Goal: Task Accomplishment & Management: Complete application form

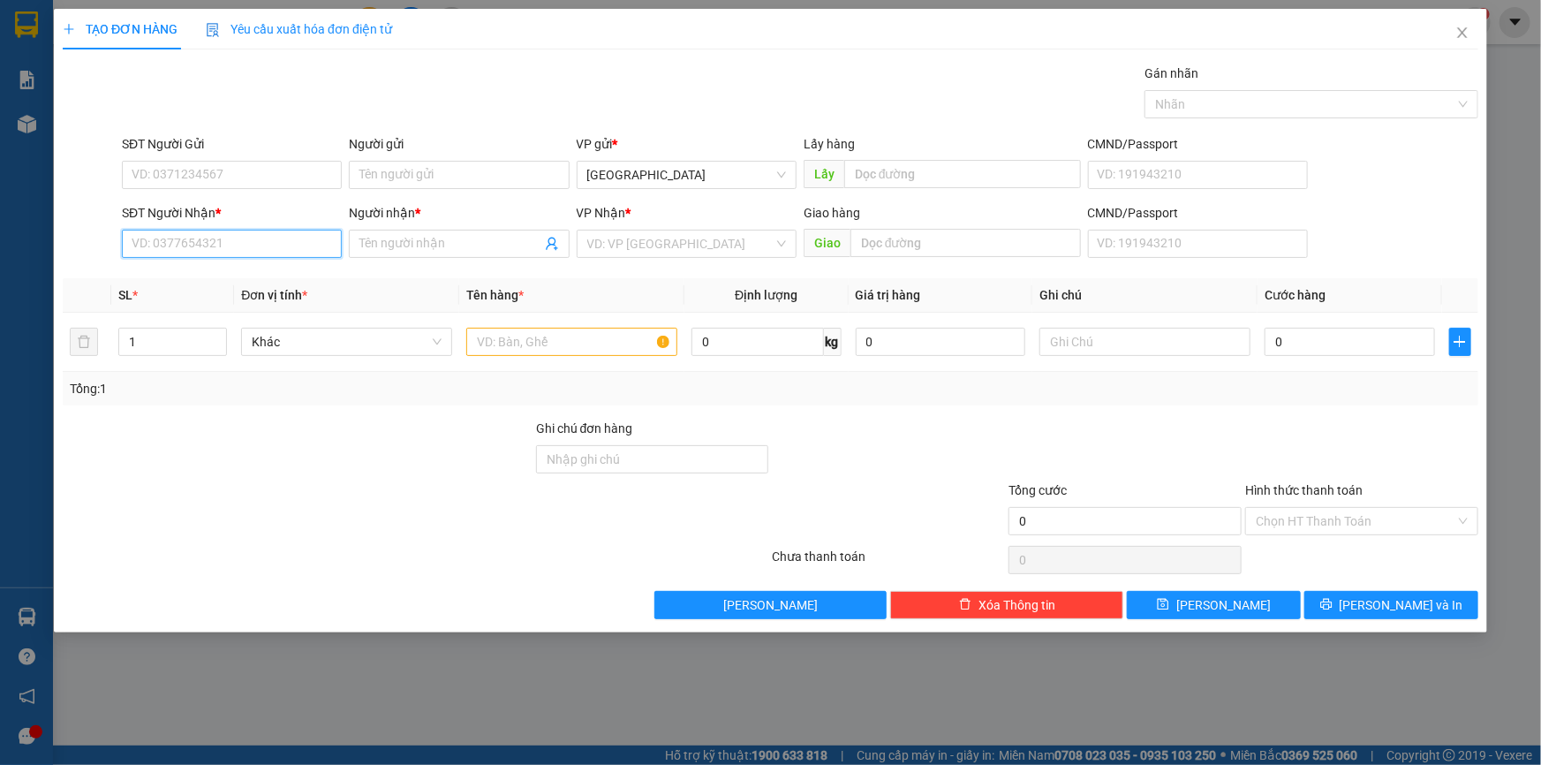
click at [259, 245] on input "SĐT Người Nhận *" at bounding box center [232, 244] width 220 height 28
click at [235, 279] on div "0942948969 - NGÂN" at bounding box center [231, 278] width 199 height 19
type input "0942948969"
type input "NGÂN"
type input "0942948969"
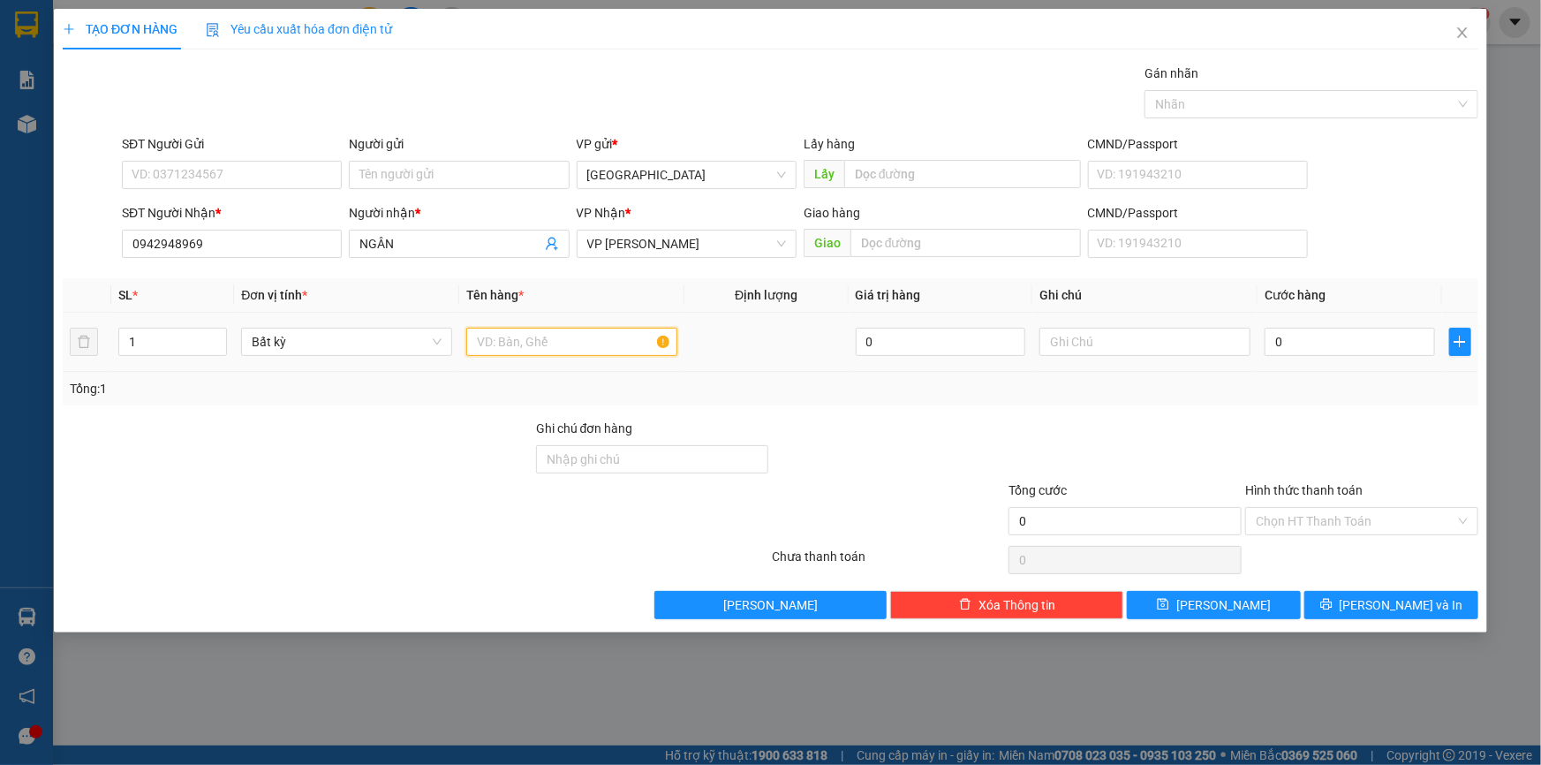
click at [556, 339] on input "text" at bounding box center [571, 342] width 211 height 28
click at [191, 176] on input "SĐT Người Gửi" at bounding box center [232, 175] width 220 height 28
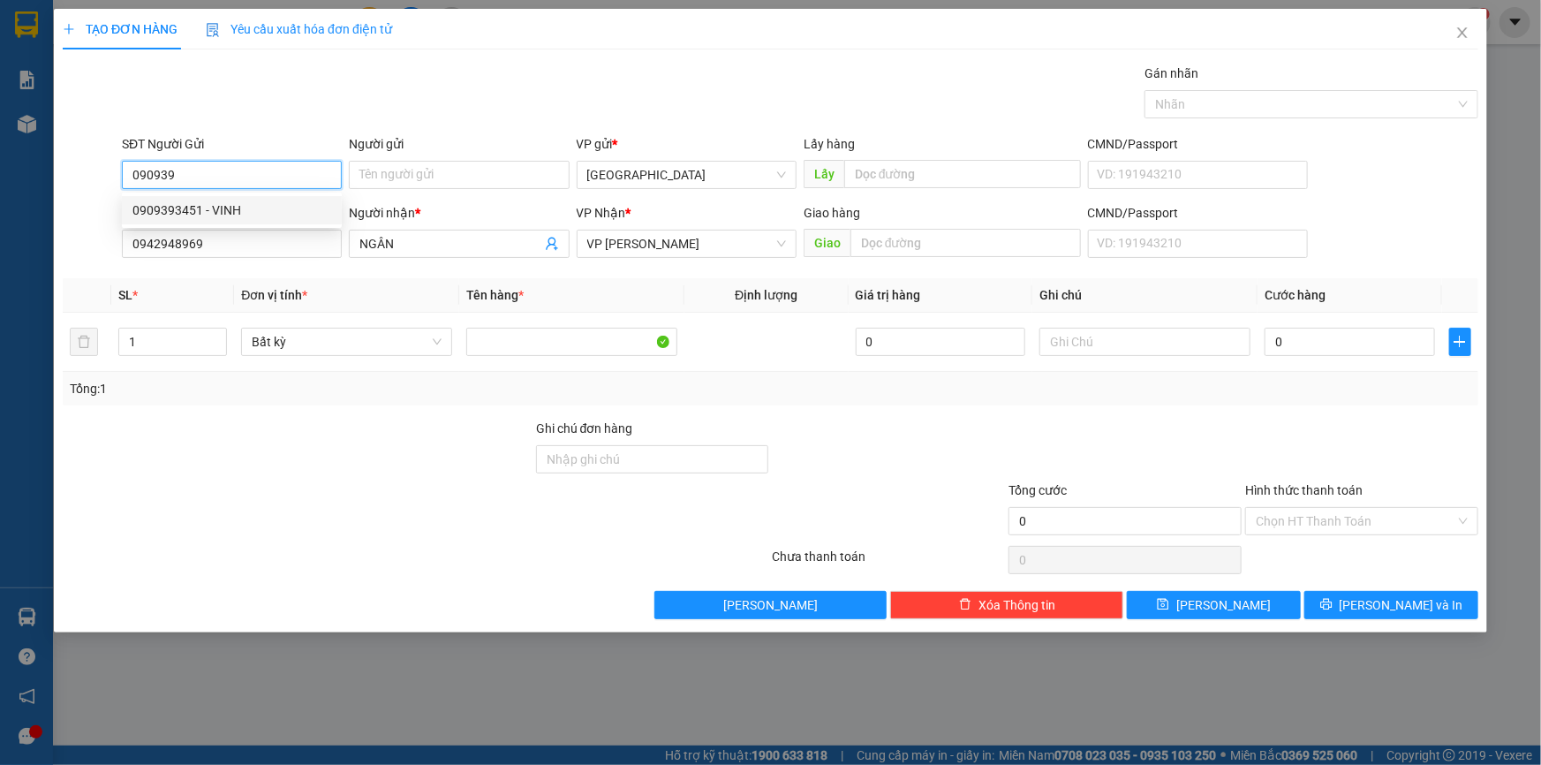
click at [222, 213] on div "0909393451 - VINH" at bounding box center [231, 209] width 199 height 19
type input "0909393451"
type input "VINH"
type input "0909393451"
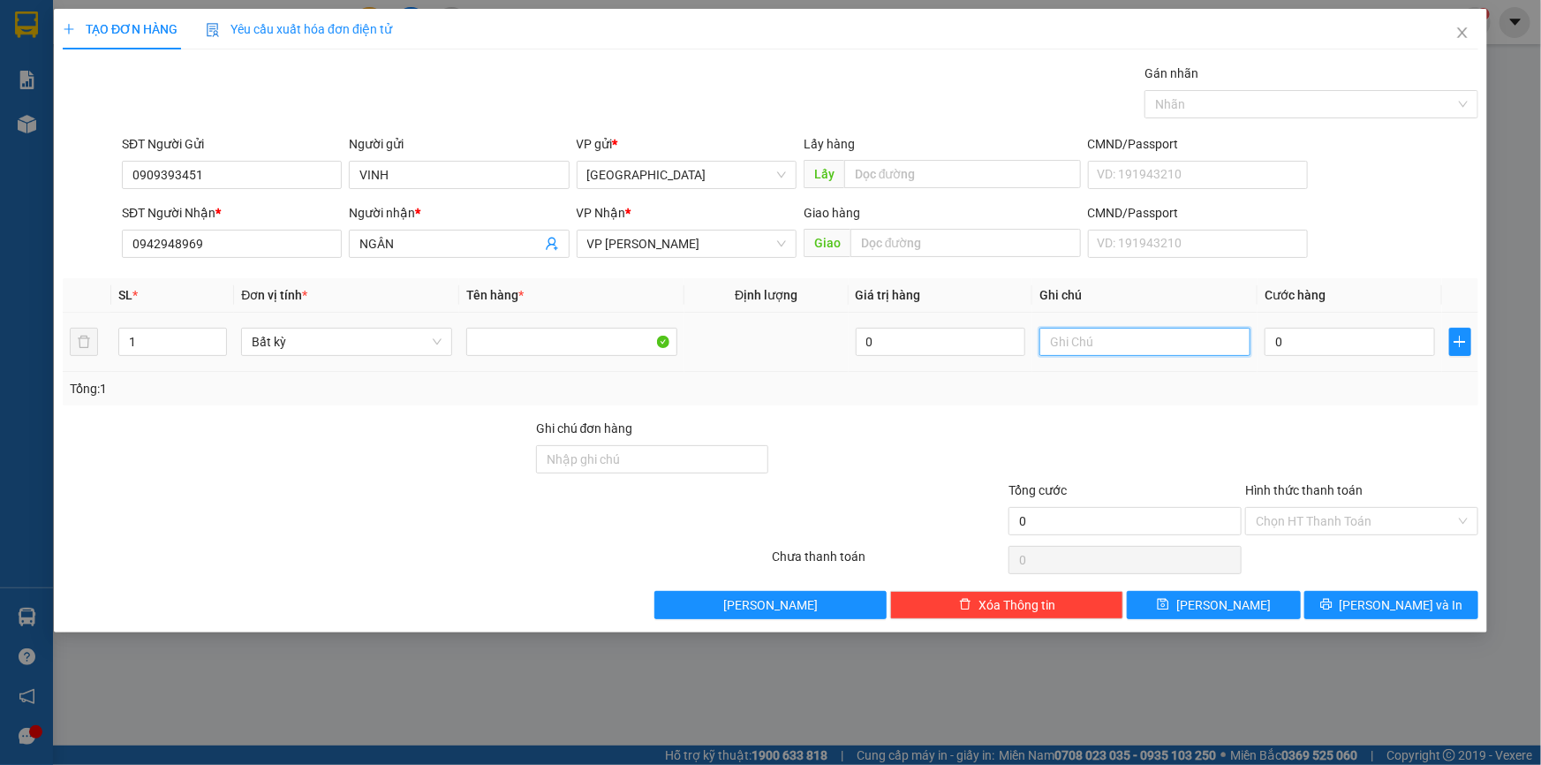
click at [1136, 343] on input "text" at bounding box center [1144, 342] width 211 height 28
paste input "ÊN"
paste input "ỆN"
type input "1 KIỆN TH -- TC"
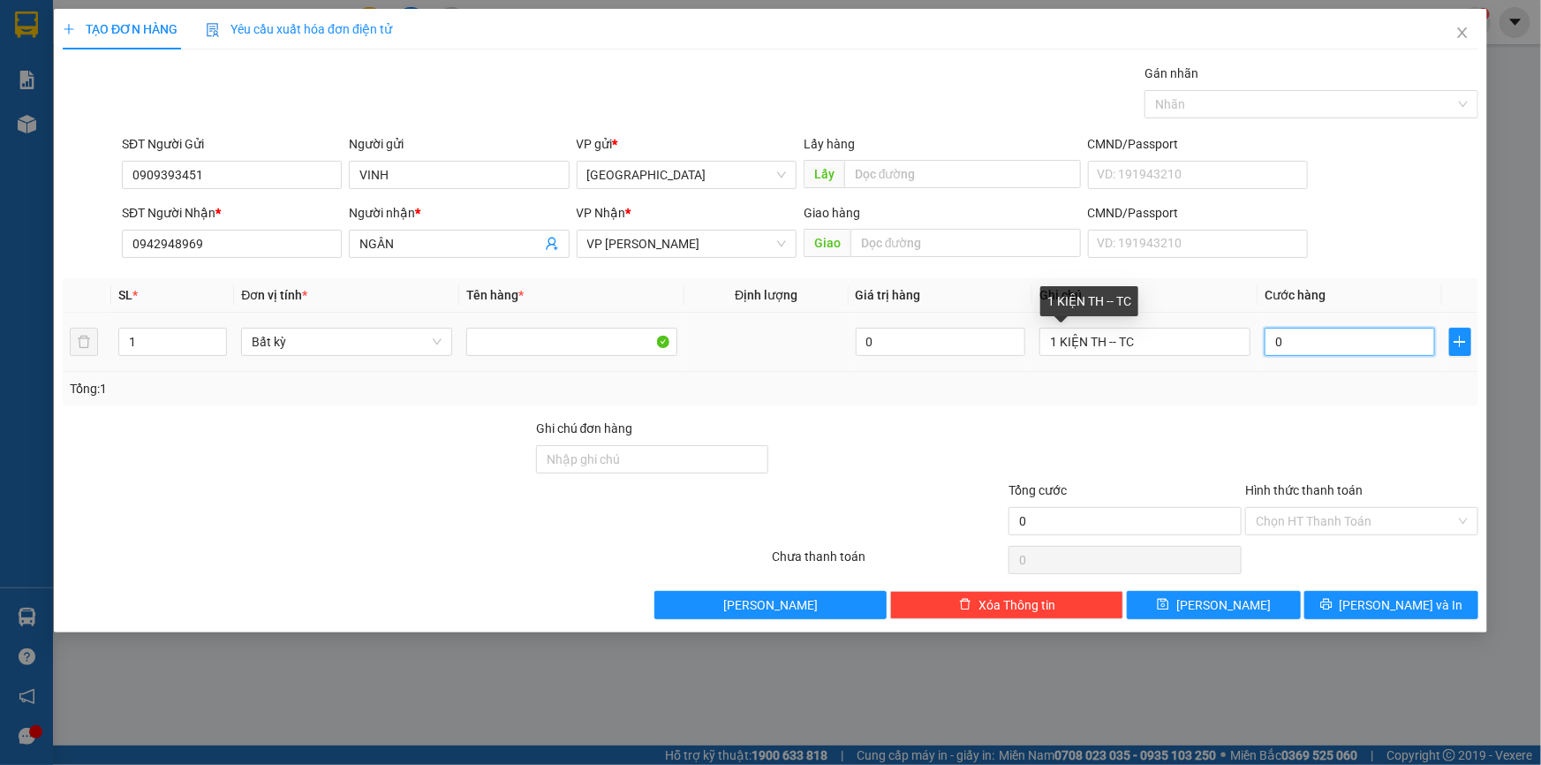
click at [1296, 348] on input "0" at bounding box center [1349, 342] width 170 height 28
type input "5"
type input "50"
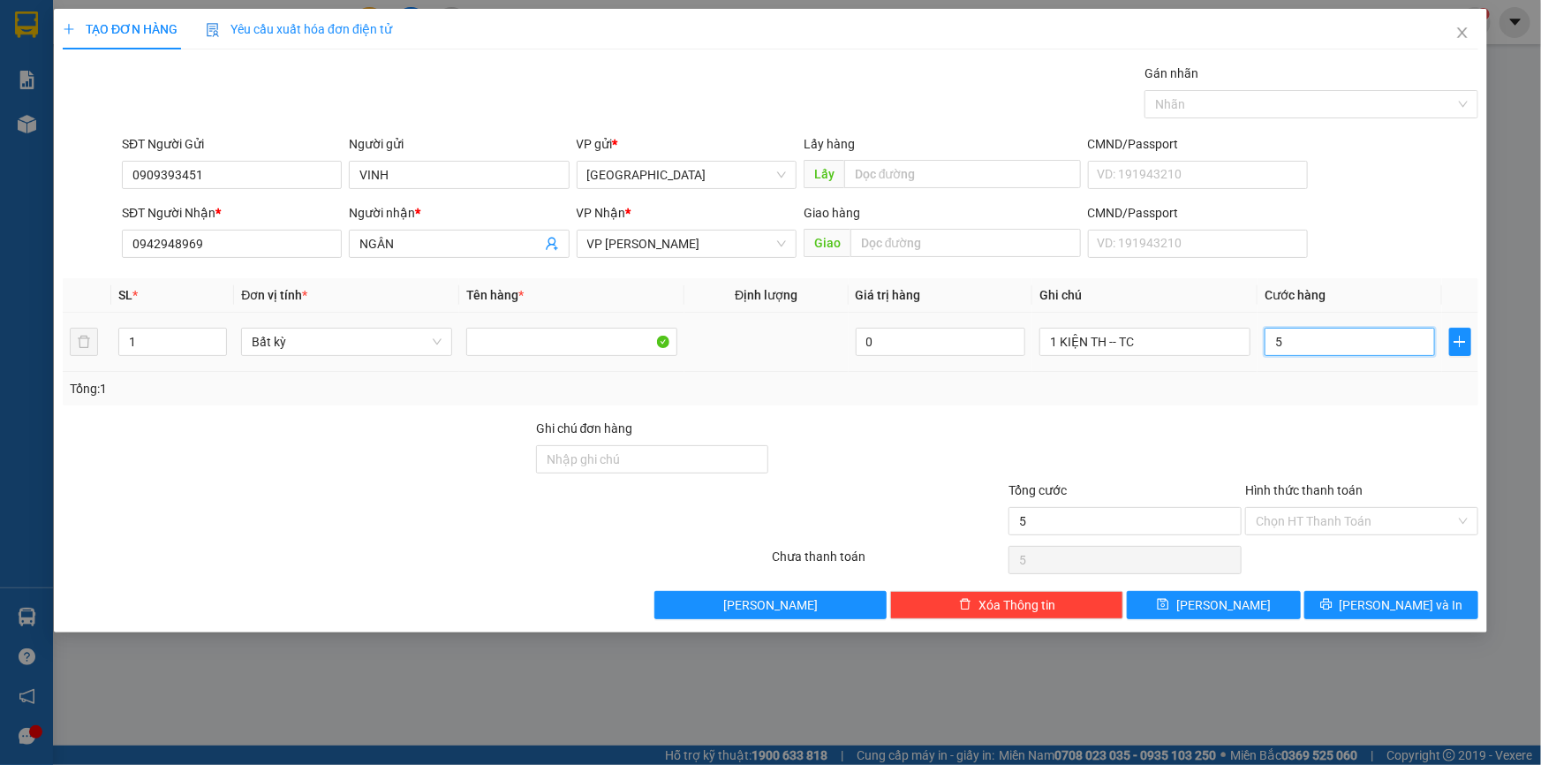
type input "50"
type input "50.000"
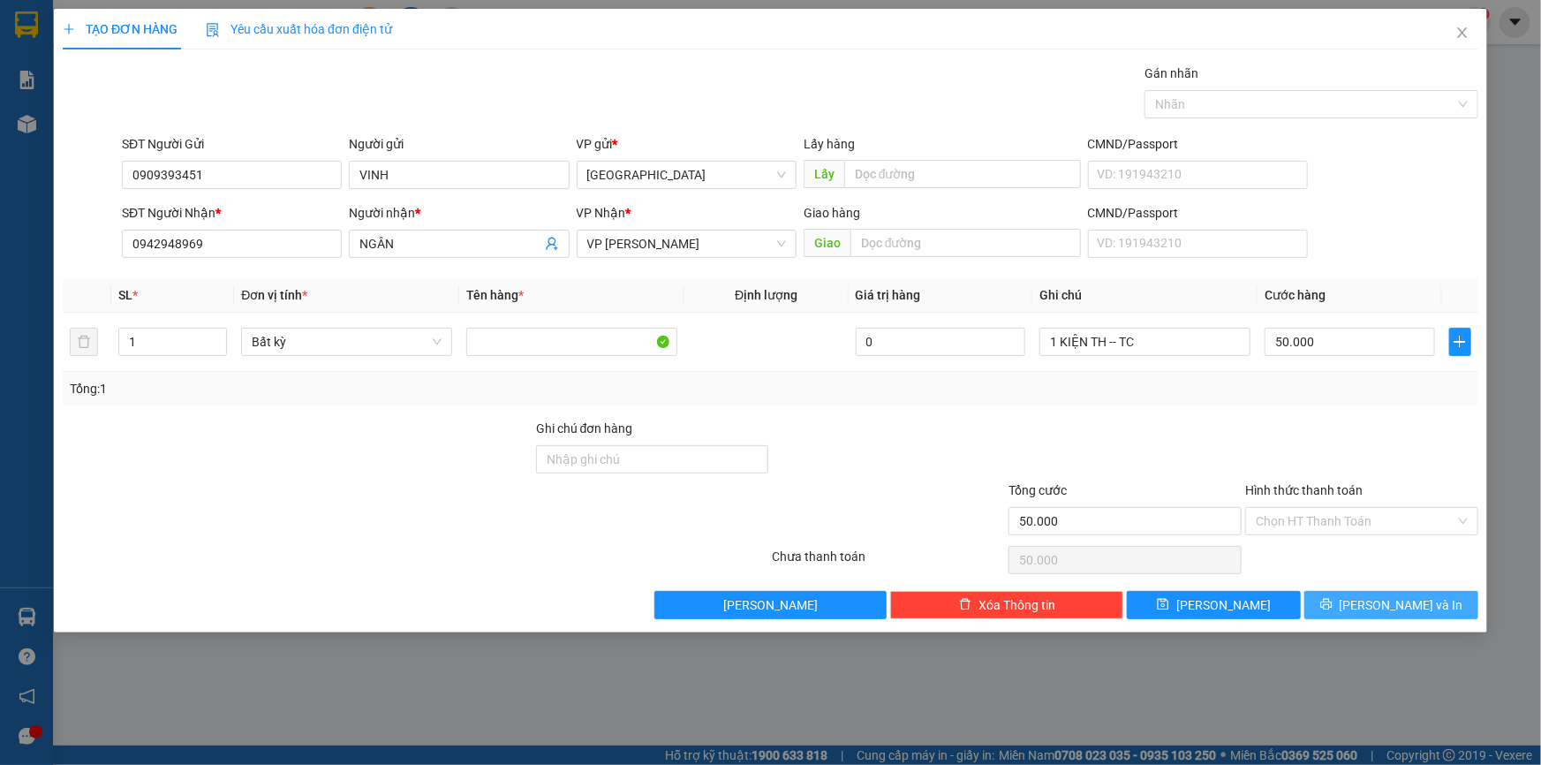
drag, startPoint x: 1398, startPoint y: 602, endPoint x: 1310, endPoint y: 619, distance: 89.9
click at [1398, 603] on span "[PERSON_NAME] và In" at bounding box center [1402, 604] width 124 height 19
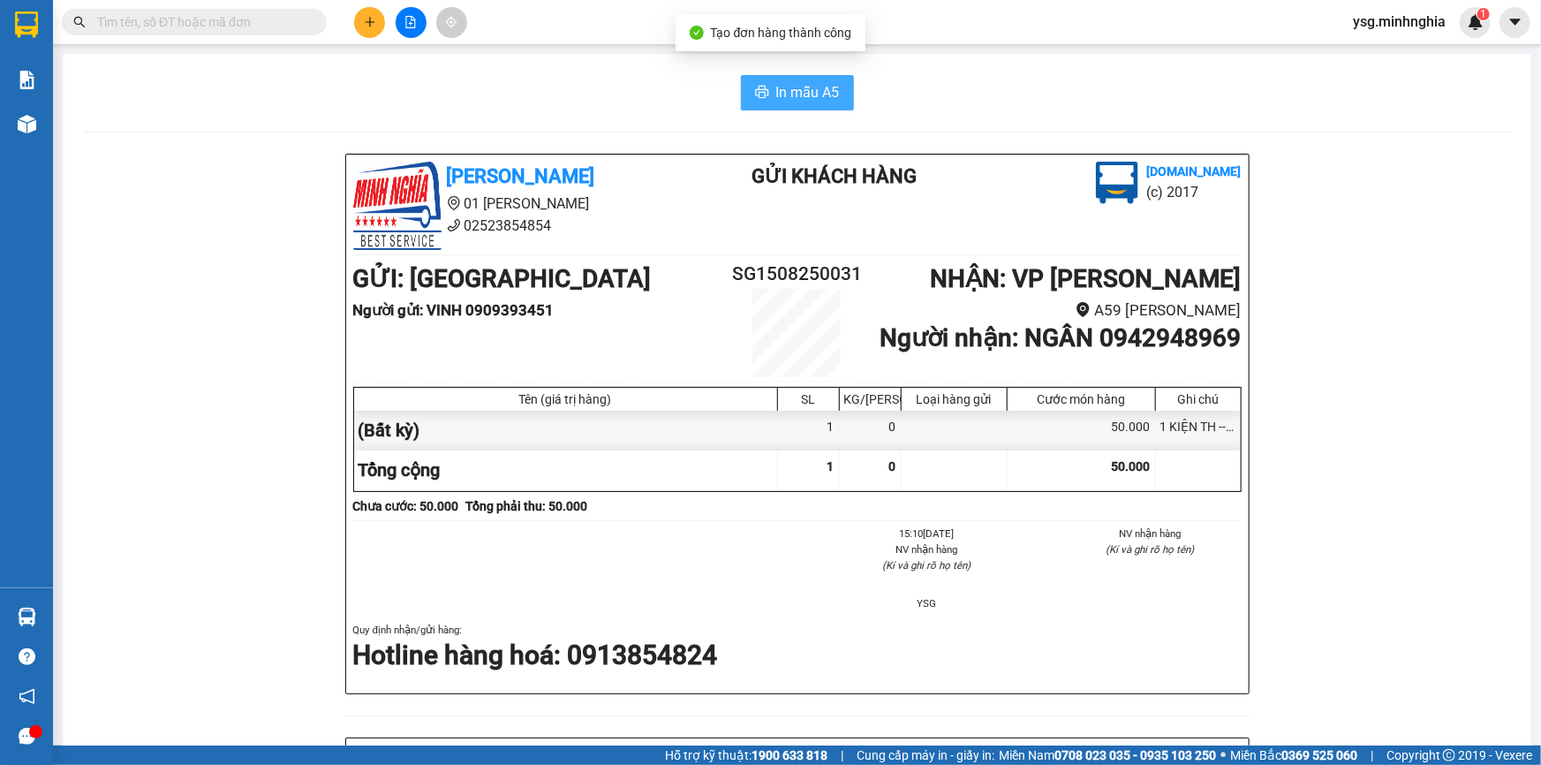
drag, startPoint x: 714, startPoint y: 88, endPoint x: 821, endPoint y: 95, distance: 107.1
click at [730, 88] on div "In mẫu A5" at bounding box center [797, 92] width 1426 height 35
click at [821, 95] on span "In mẫu A5" at bounding box center [808, 92] width 64 height 22
